Goal: Task Accomplishment & Management: Manage account settings

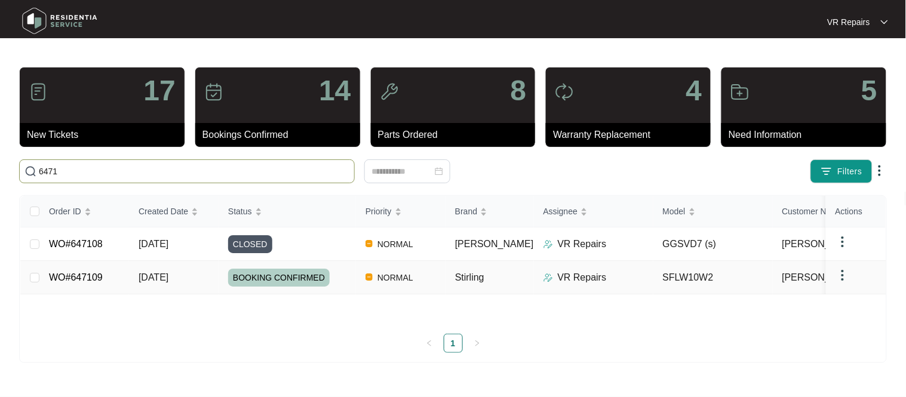
type input "6471"
click at [92, 277] on link "WO#647109" at bounding box center [76, 277] width 54 height 10
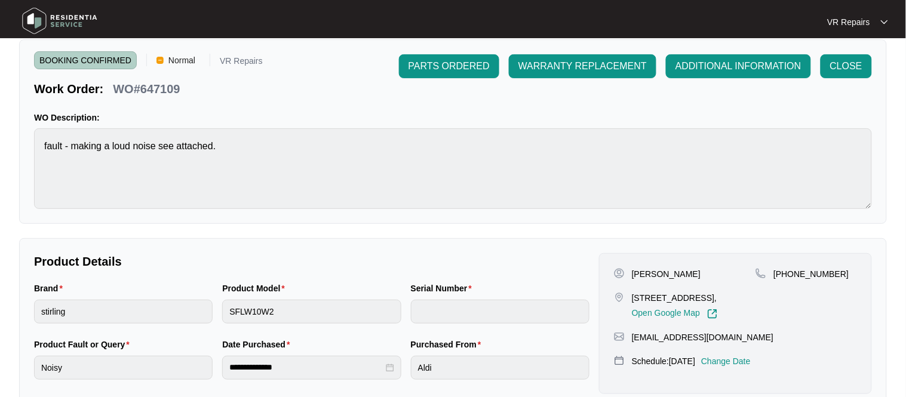
scroll to position [282, 0]
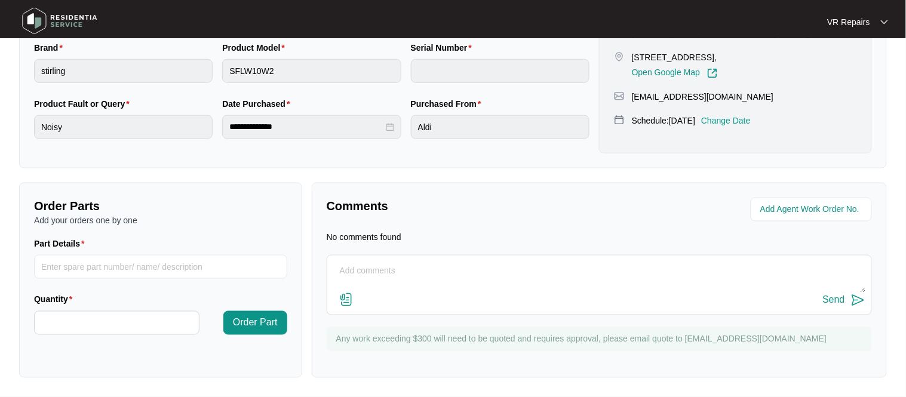
click at [379, 272] on textarea at bounding box center [599, 277] width 532 height 31
type textarea "Attended this job, and found a hairpin stuck in the drain pump, non-warranty is…"
click at [857, 303] on img at bounding box center [858, 300] width 14 height 14
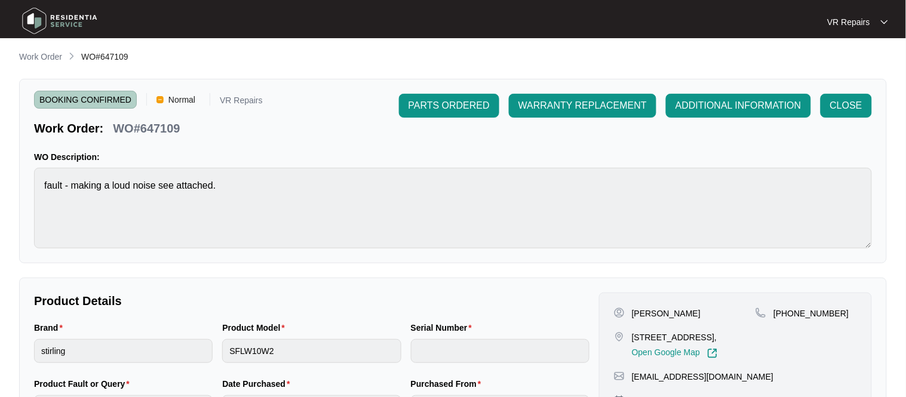
scroll to position [0, 0]
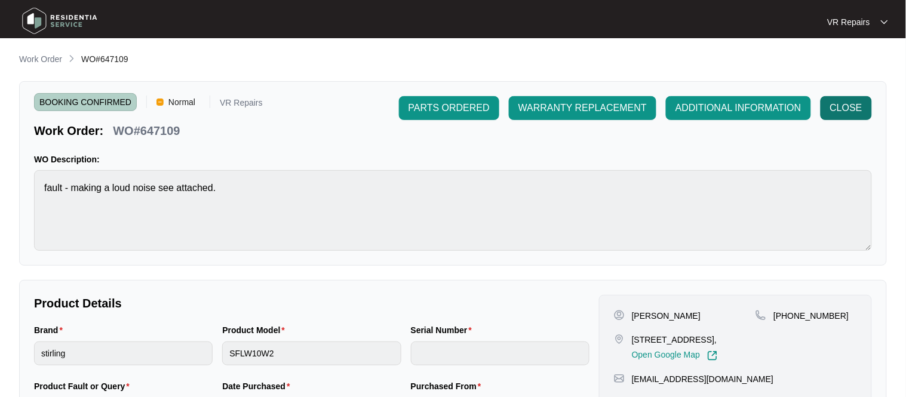
click at [844, 108] on span "CLOSE" at bounding box center [846, 108] width 32 height 14
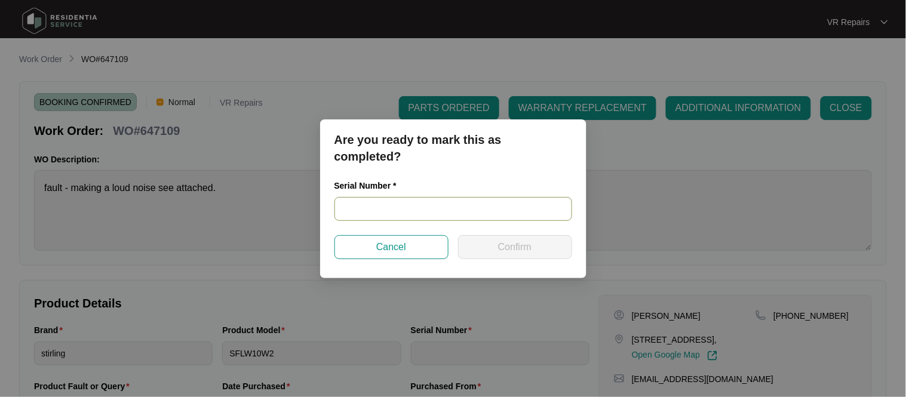
click at [434, 211] on input "text" at bounding box center [453, 209] width 238 height 24
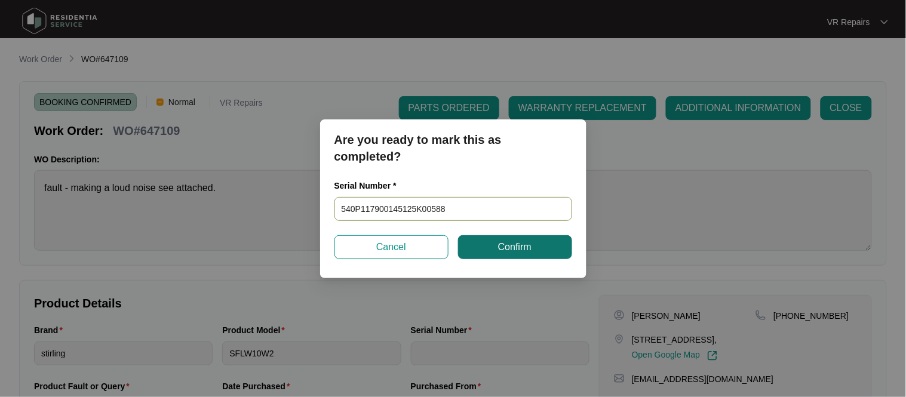
type input "540P117900145125K00588"
click at [490, 244] on button "Confirm" at bounding box center [515, 247] width 114 height 24
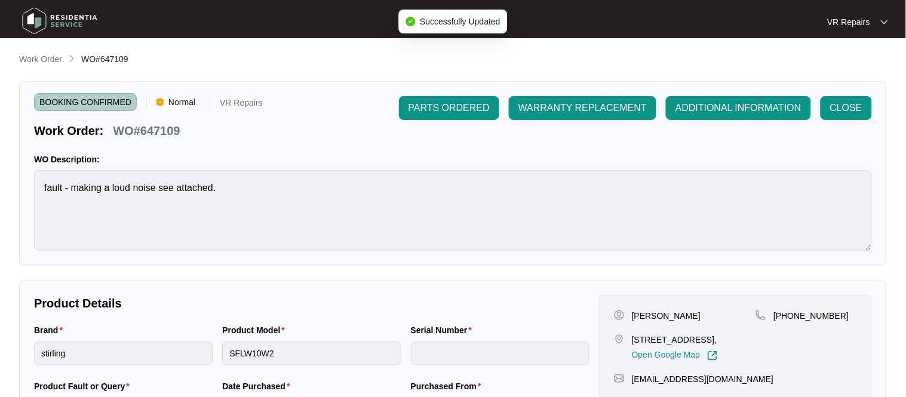
type input "540P117900145125K00588"
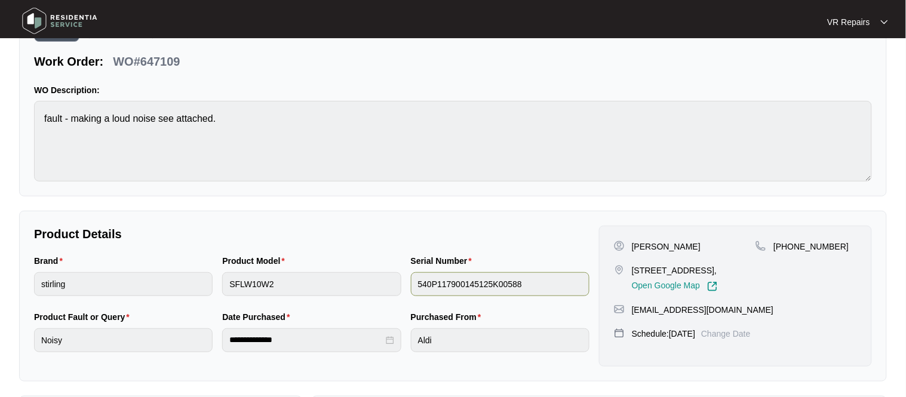
scroll to position [70, 0]
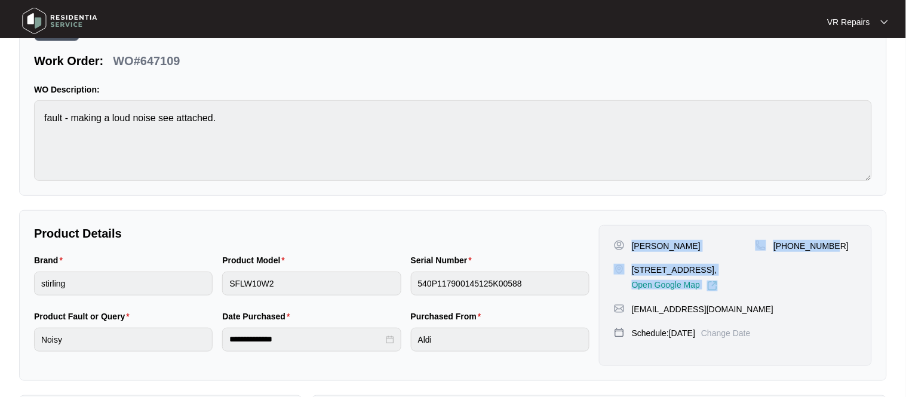
drag, startPoint x: 631, startPoint y: 241, endPoint x: 837, endPoint y: 247, distance: 206.7
click at [837, 247] on div "[PERSON_NAME] [STREET_ADDRESS], Open Google Map [PHONE_NUMBER]" at bounding box center [735, 265] width 243 height 51
copy div "[PERSON_NAME] [STREET_ADDRESS], Open Google Map [PHONE_NUMBER]"
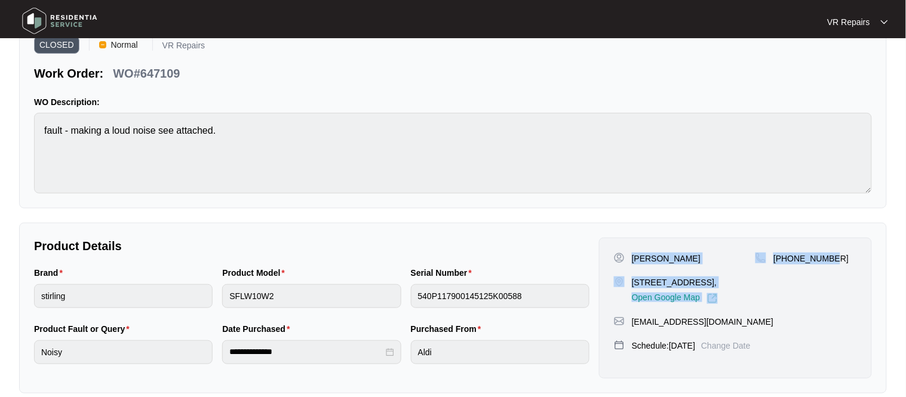
scroll to position [50, 0]
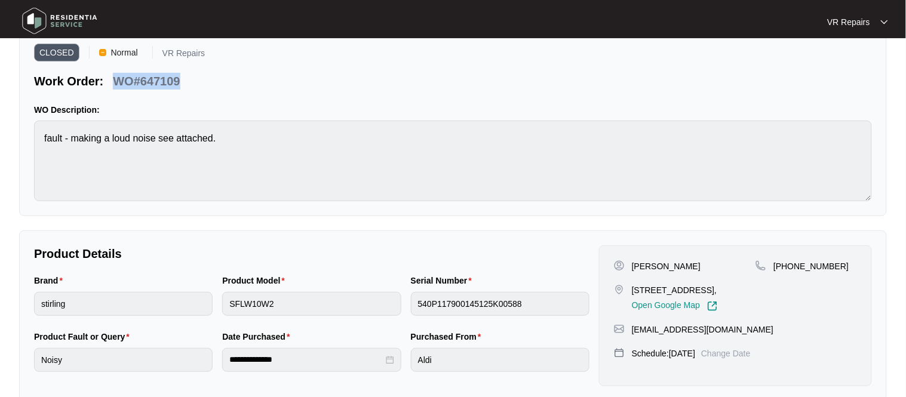
drag, startPoint x: 182, startPoint y: 79, endPoint x: 118, endPoint y: 80, distance: 63.9
click at [118, 80] on div "WO#647109" at bounding box center [146, 79] width 76 height 21
copy p "WO#647109"
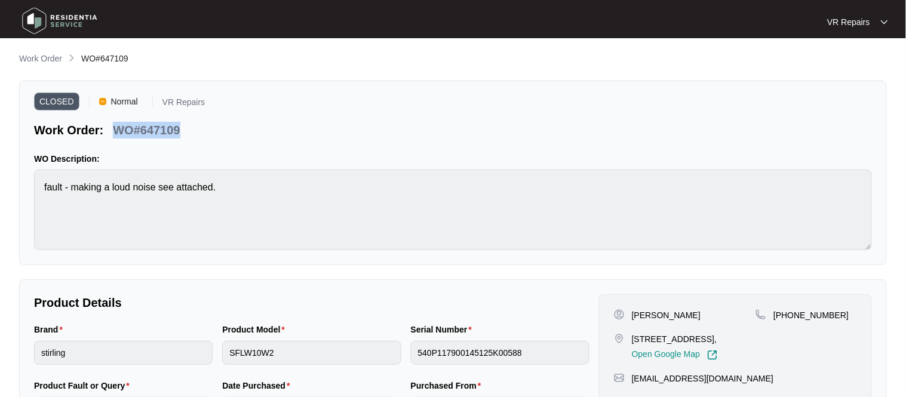
scroll to position [0, 0]
click at [55, 59] on p "Work Order" at bounding box center [40, 59] width 43 height 12
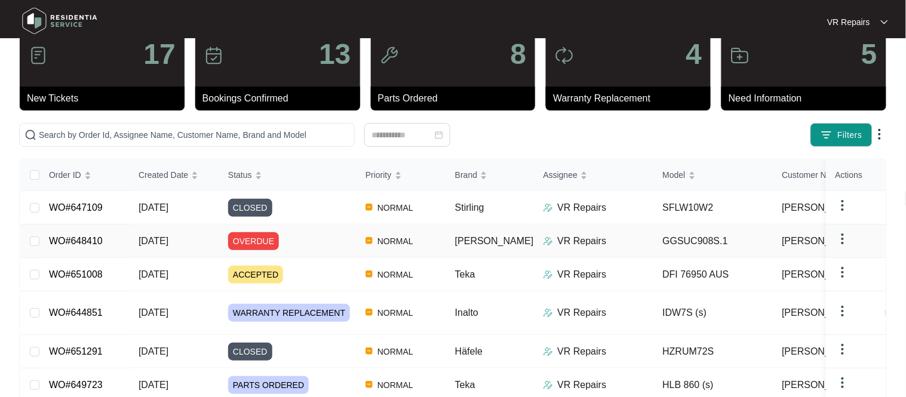
scroll to position [51, 0]
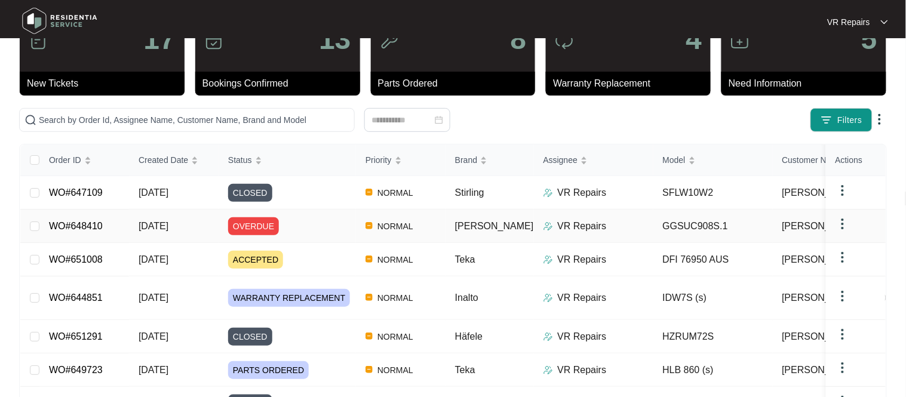
click at [82, 224] on link "WO#648410" at bounding box center [76, 226] width 54 height 10
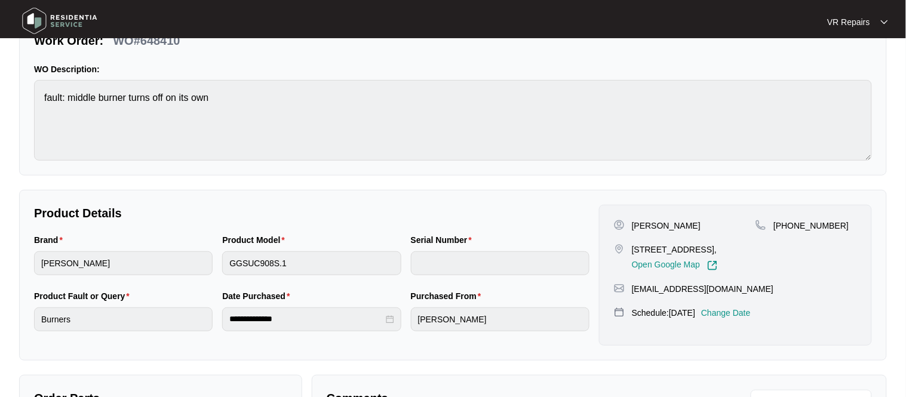
scroll to position [104, 0]
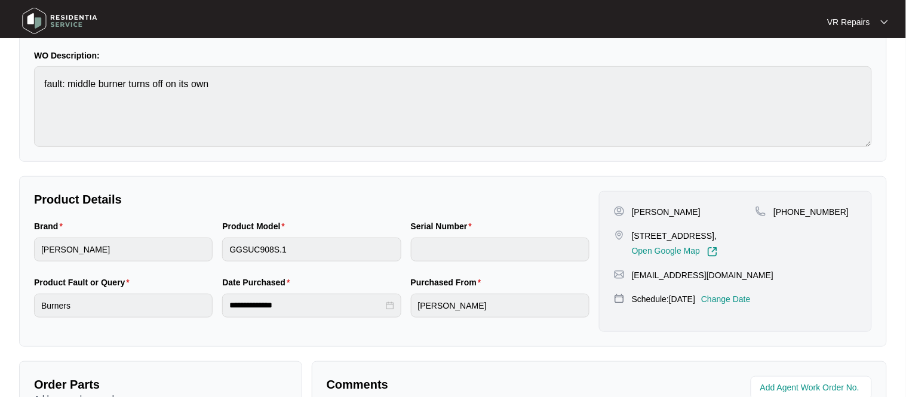
click at [733, 305] on p "Change Date" at bounding box center [726, 299] width 50 height 12
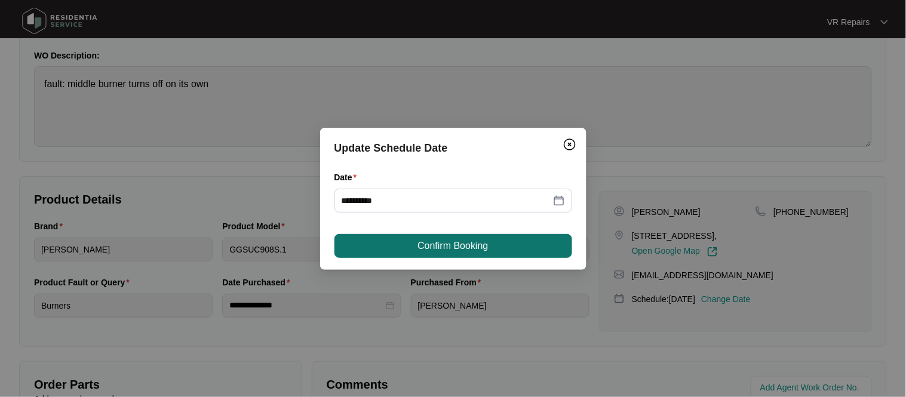
click at [481, 247] on span "Confirm Booking" at bounding box center [452, 246] width 70 height 14
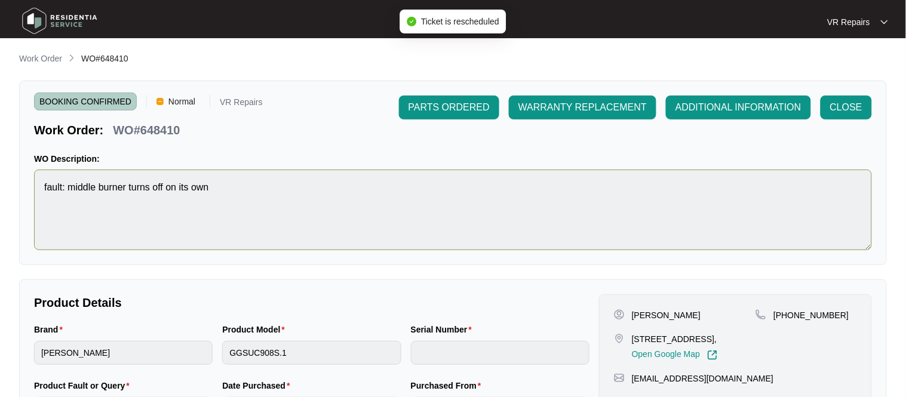
scroll to position [0, 0]
click at [40, 57] on p "Work Order" at bounding box center [40, 59] width 43 height 12
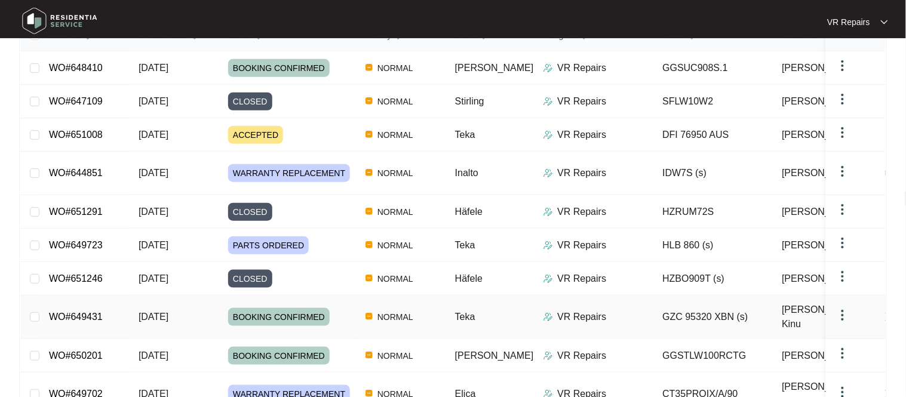
scroll to position [225, 0]
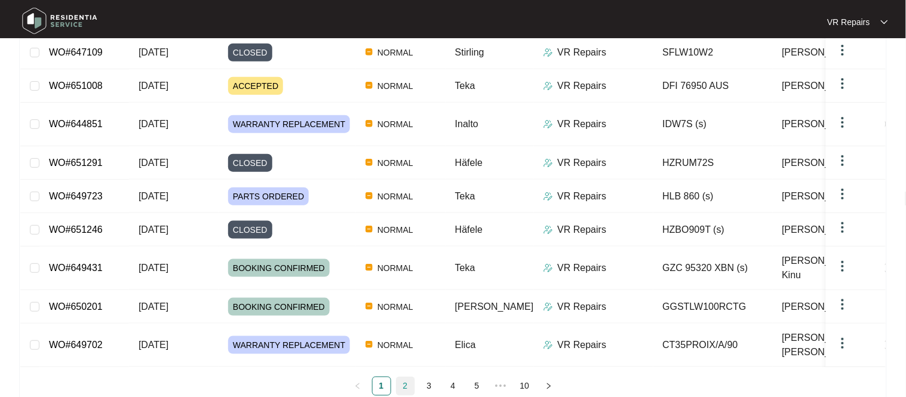
click at [410, 377] on link "2" at bounding box center [405, 386] width 18 height 18
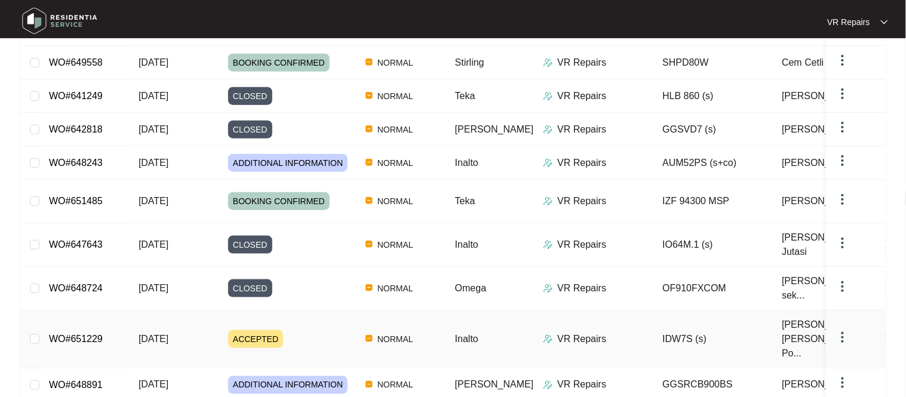
click at [99, 334] on link "WO#651229" at bounding box center [76, 339] width 54 height 10
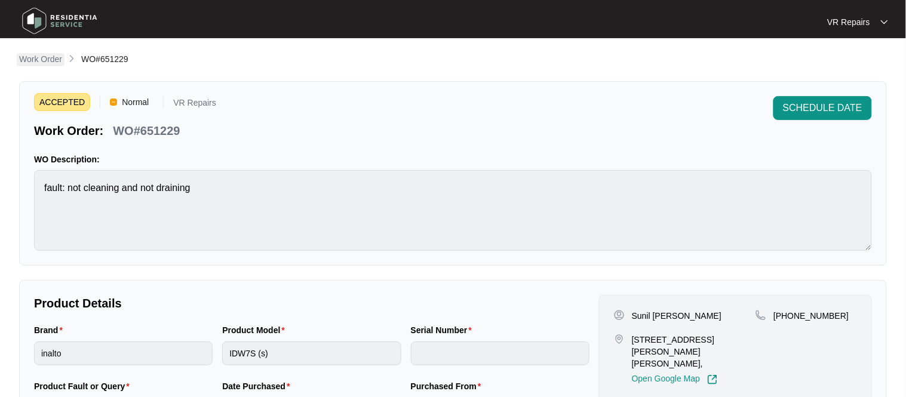
click at [56, 58] on p "Work Order" at bounding box center [40, 59] width 43 height 12
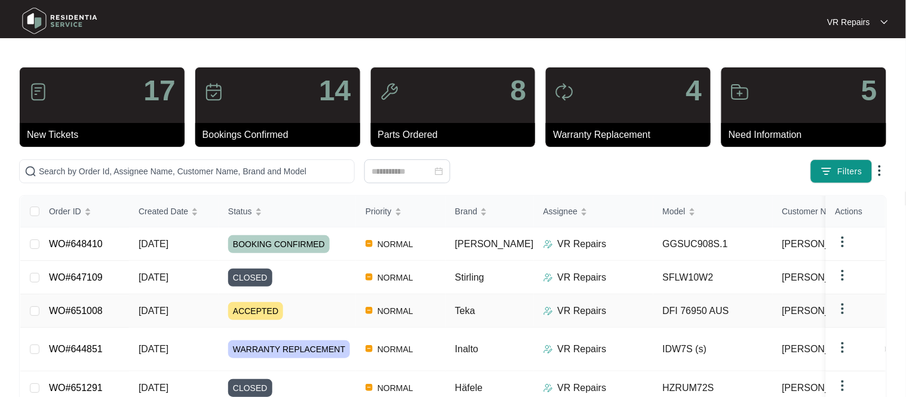
click at [102, 310] on td "WO#651008" at bounding box center [84, 310] width 90 height 33
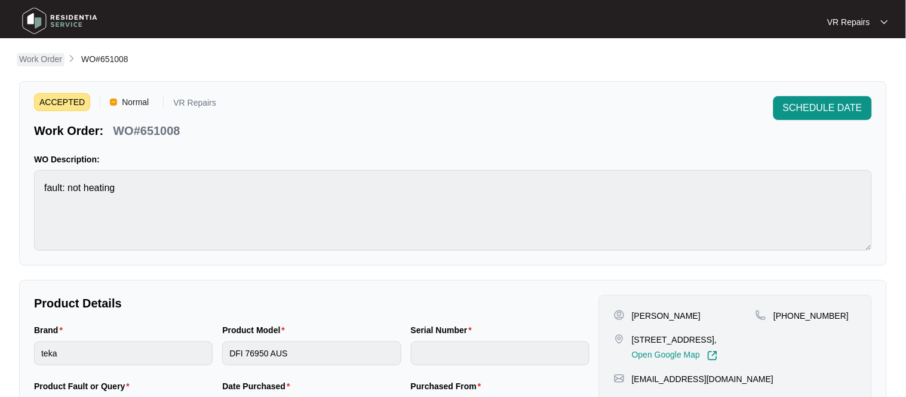
click at [53, 57] on p "Work Order" at bounding box center [40, 59] width 43 height 12
